Goal: Navigation & Orientation: Find specific page/section

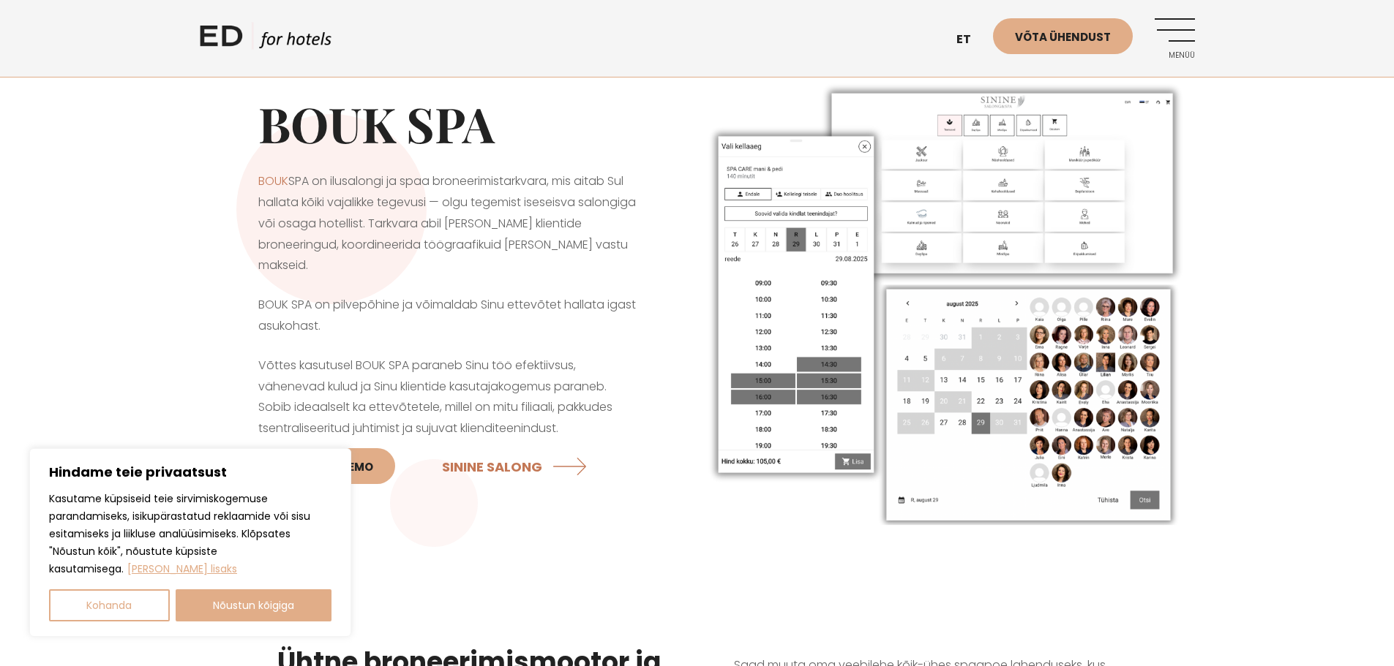
click at [811, 301] on img at bounding box center [945, 302] width 497 height 459
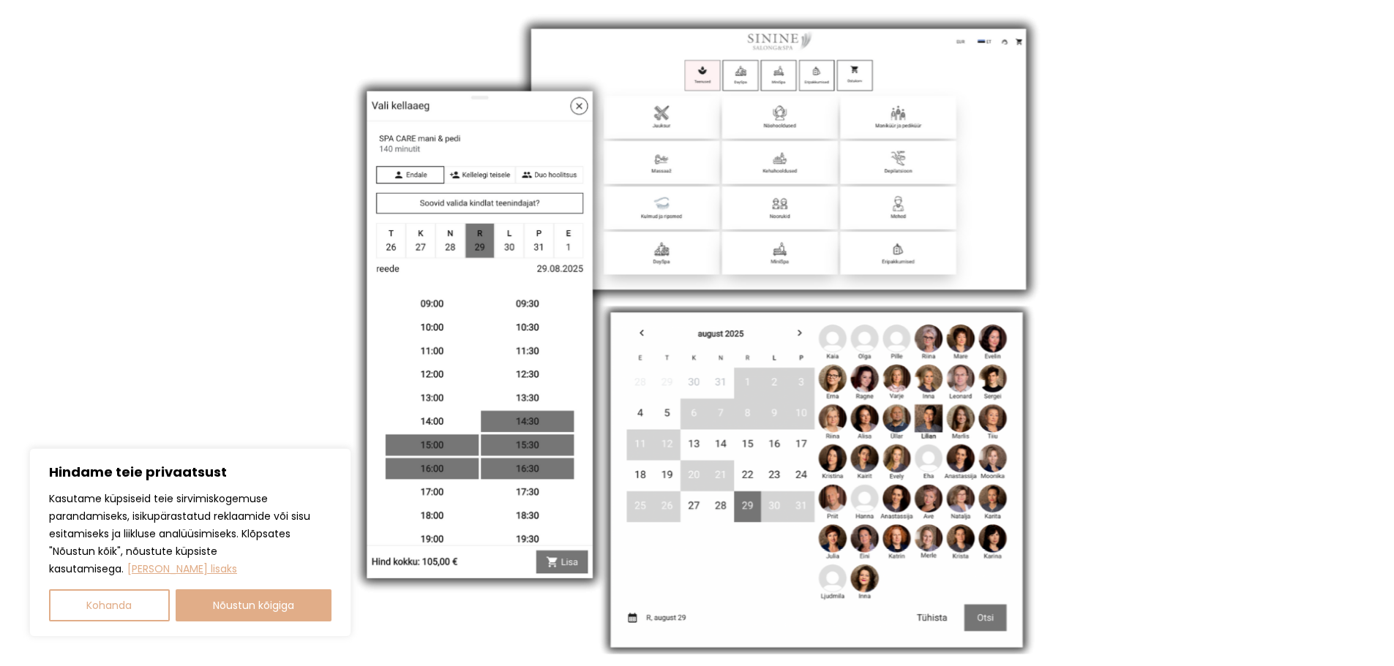
click at [721, 301] on img at bounding box center [697, 333] width 721 height 666
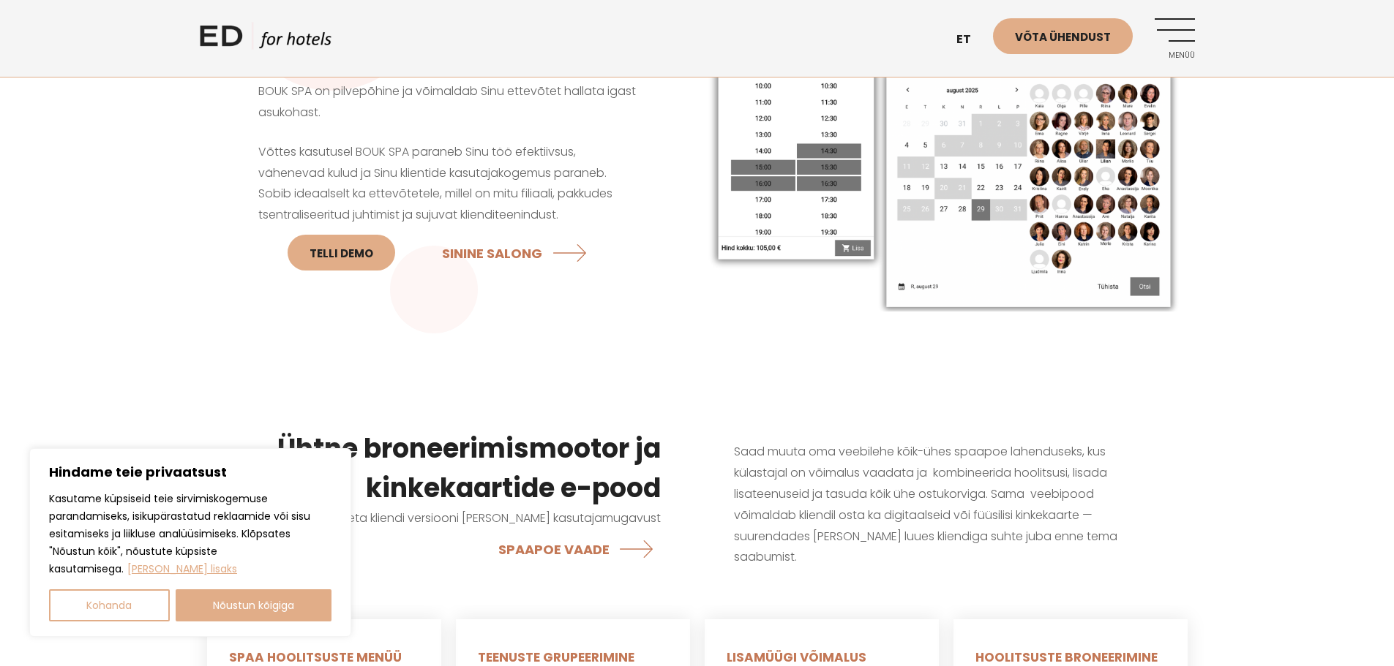
scroll to position [219, 0]
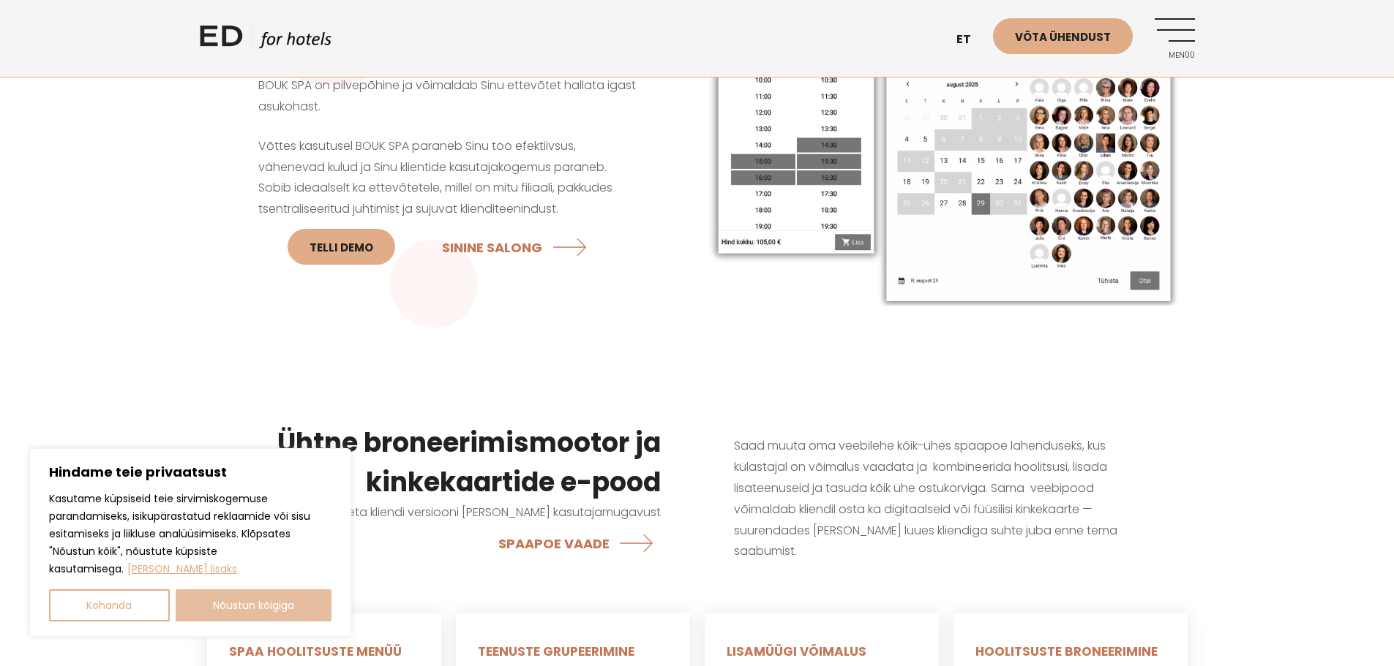
click at [222, 612] on button "Nõustun kõigiga" at bounding box center [254, 606] width 157 height 32
checkbox input "true"
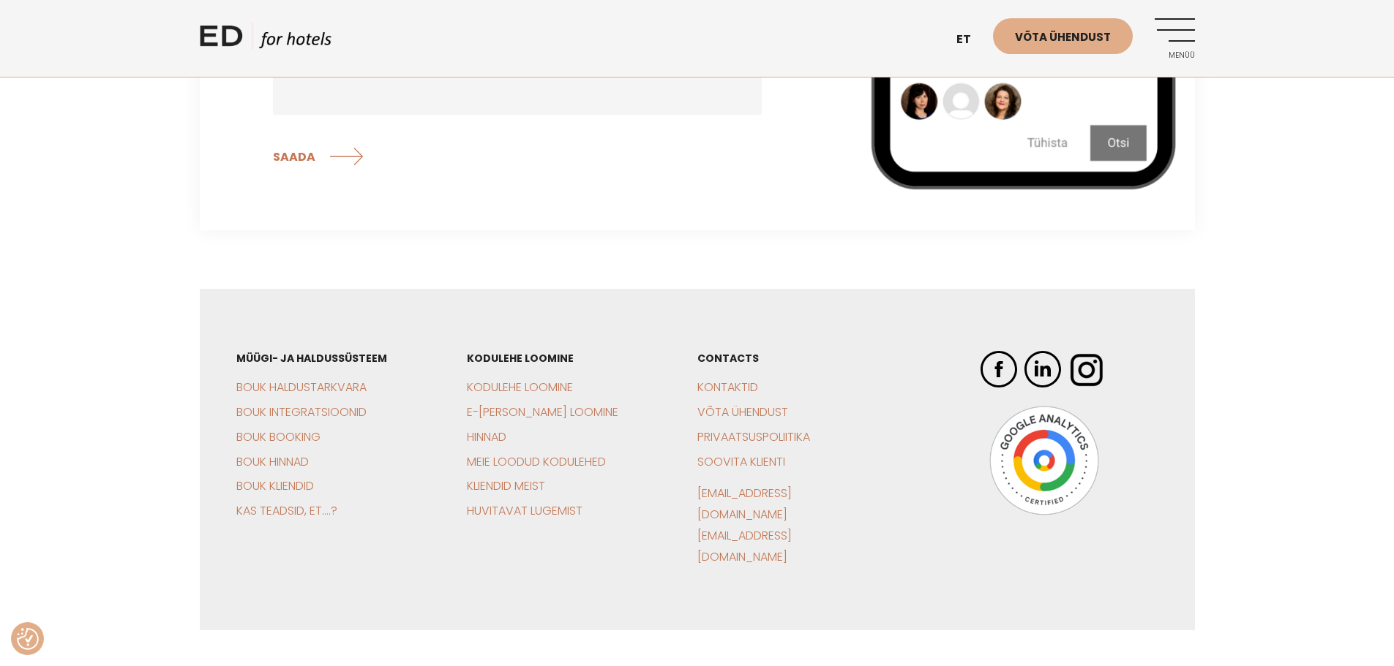
scroll to position [4428, 0]
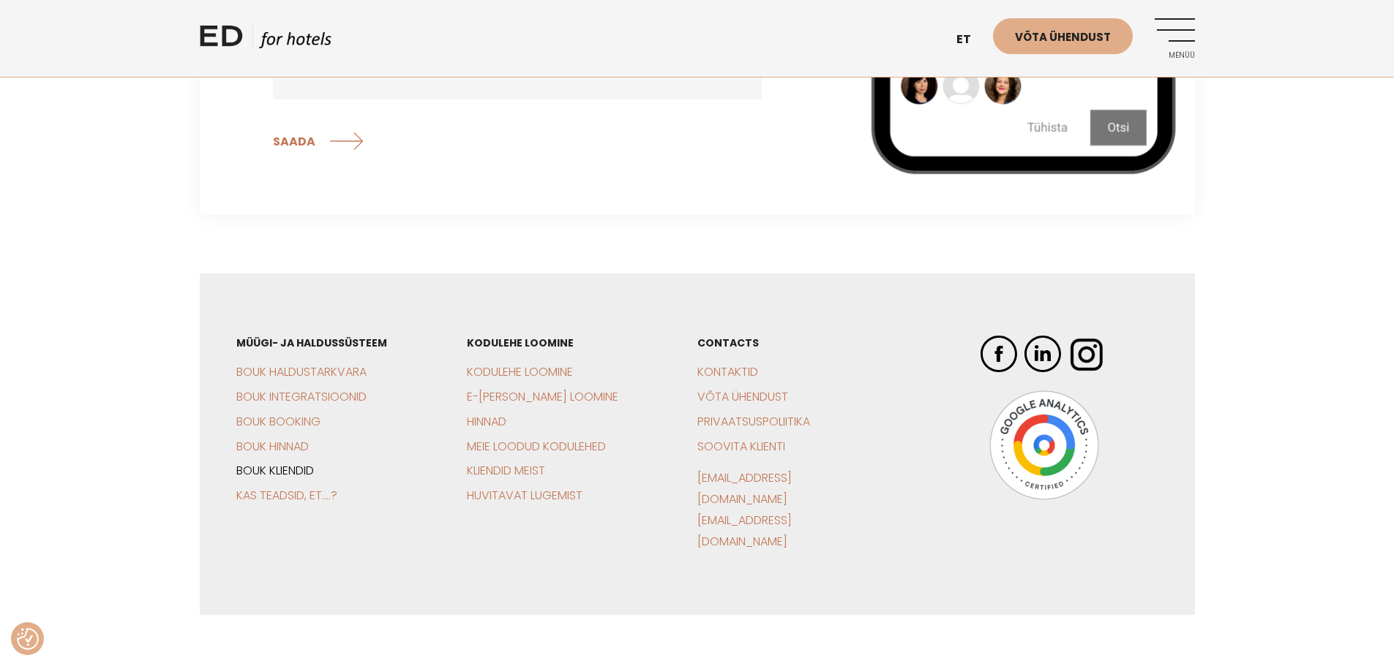
click at [297, 462] on link "BOUK Kliendid" at bounding box center [275, 470] width 78 height 17
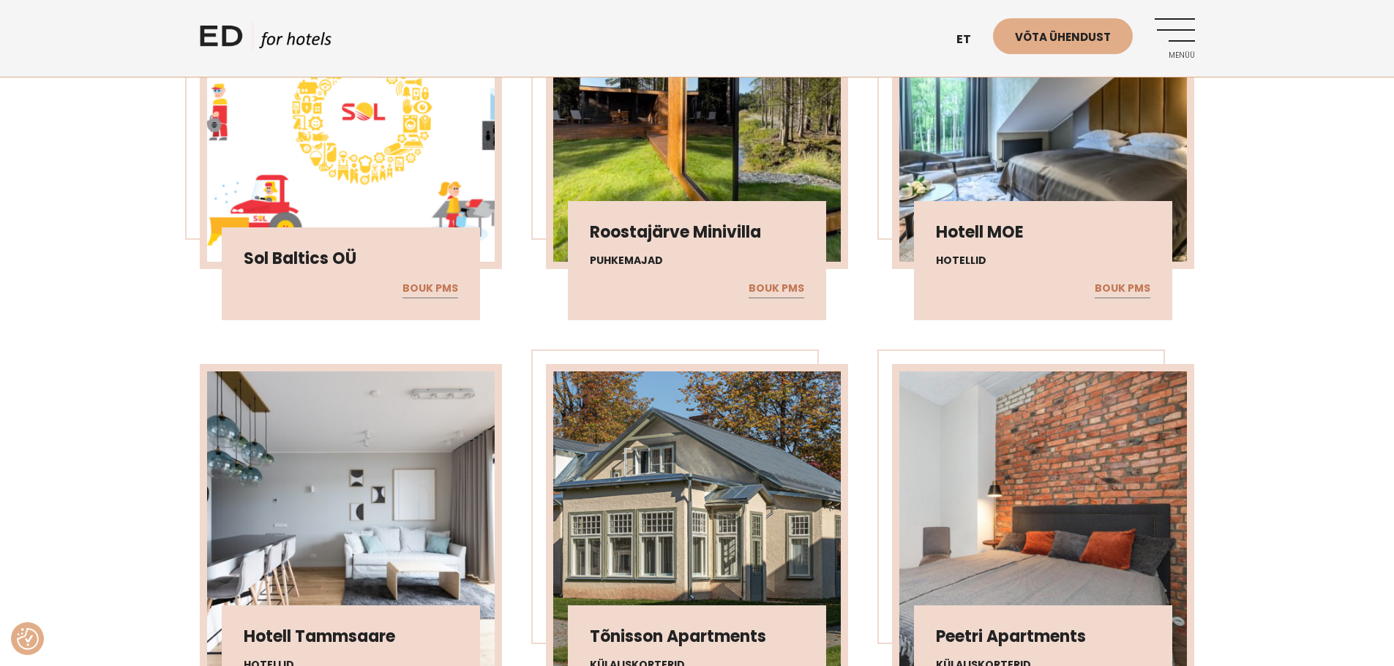
scroll to position [5045, 0]
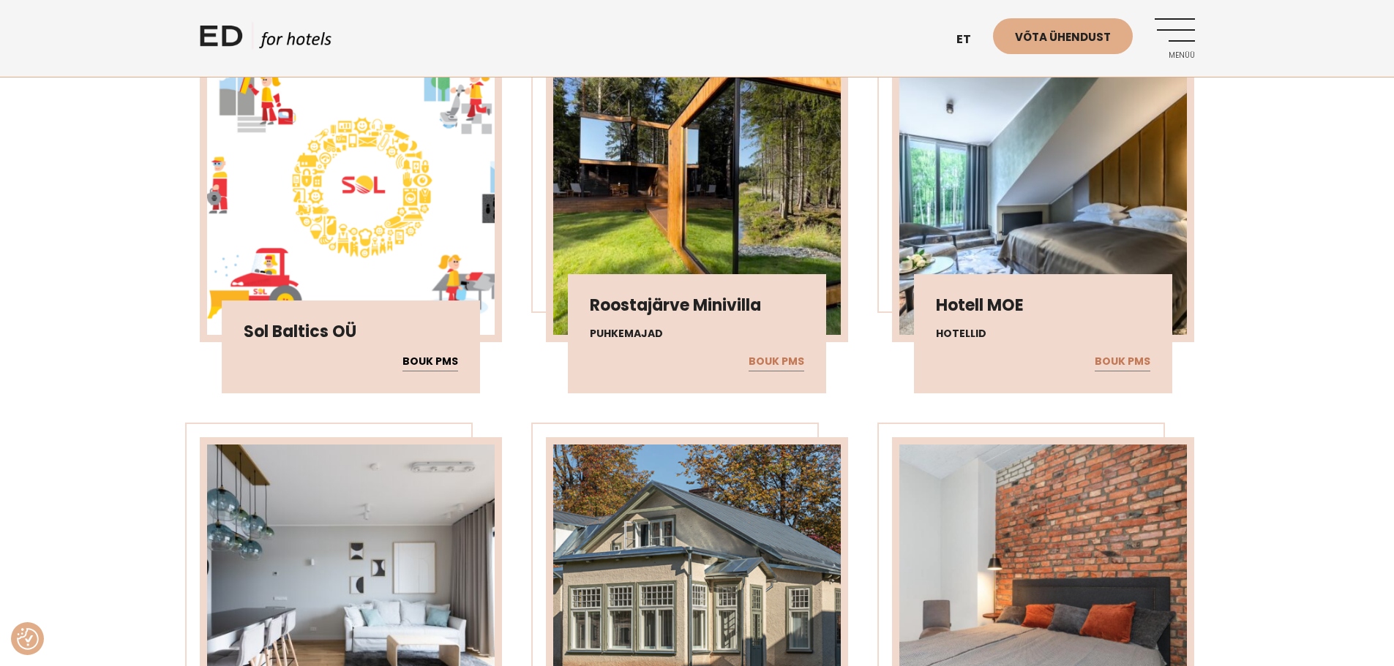
click at [437, 361] on link "BOUK PMS" at bounding box center [430, 362] width 56 height 19
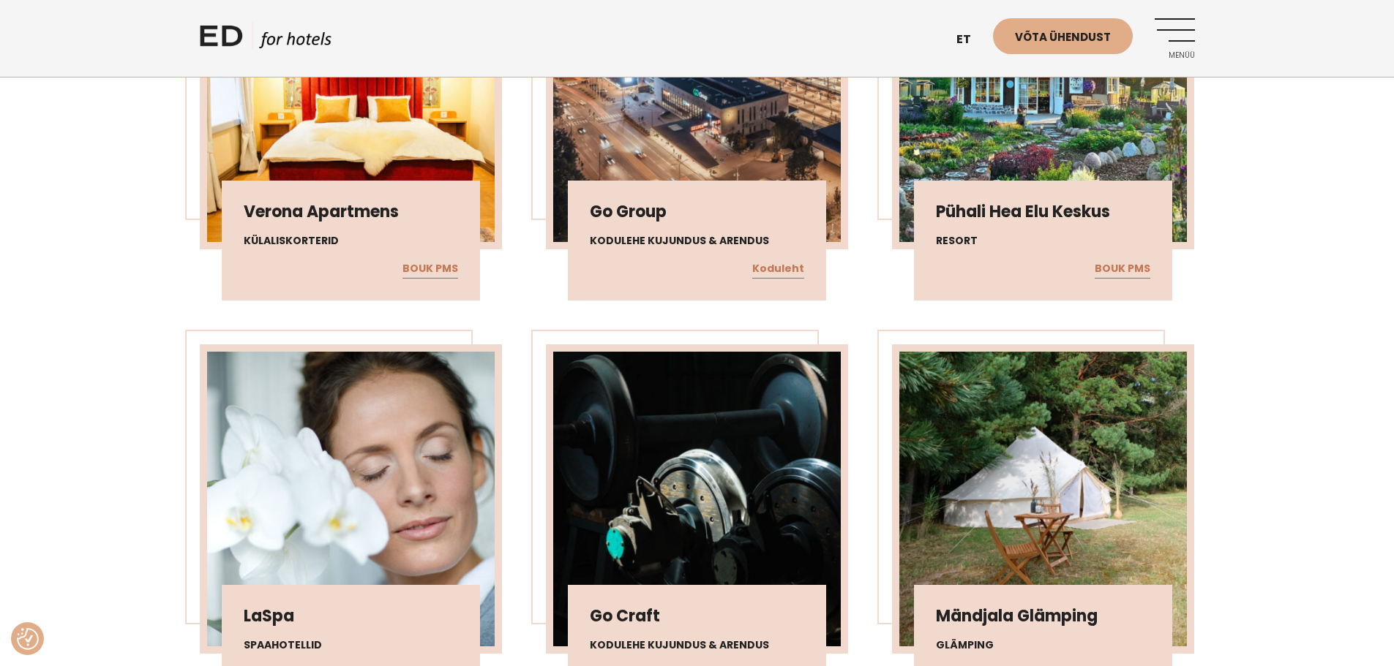
scroll to position [7167, 0]
